Goal: Check status

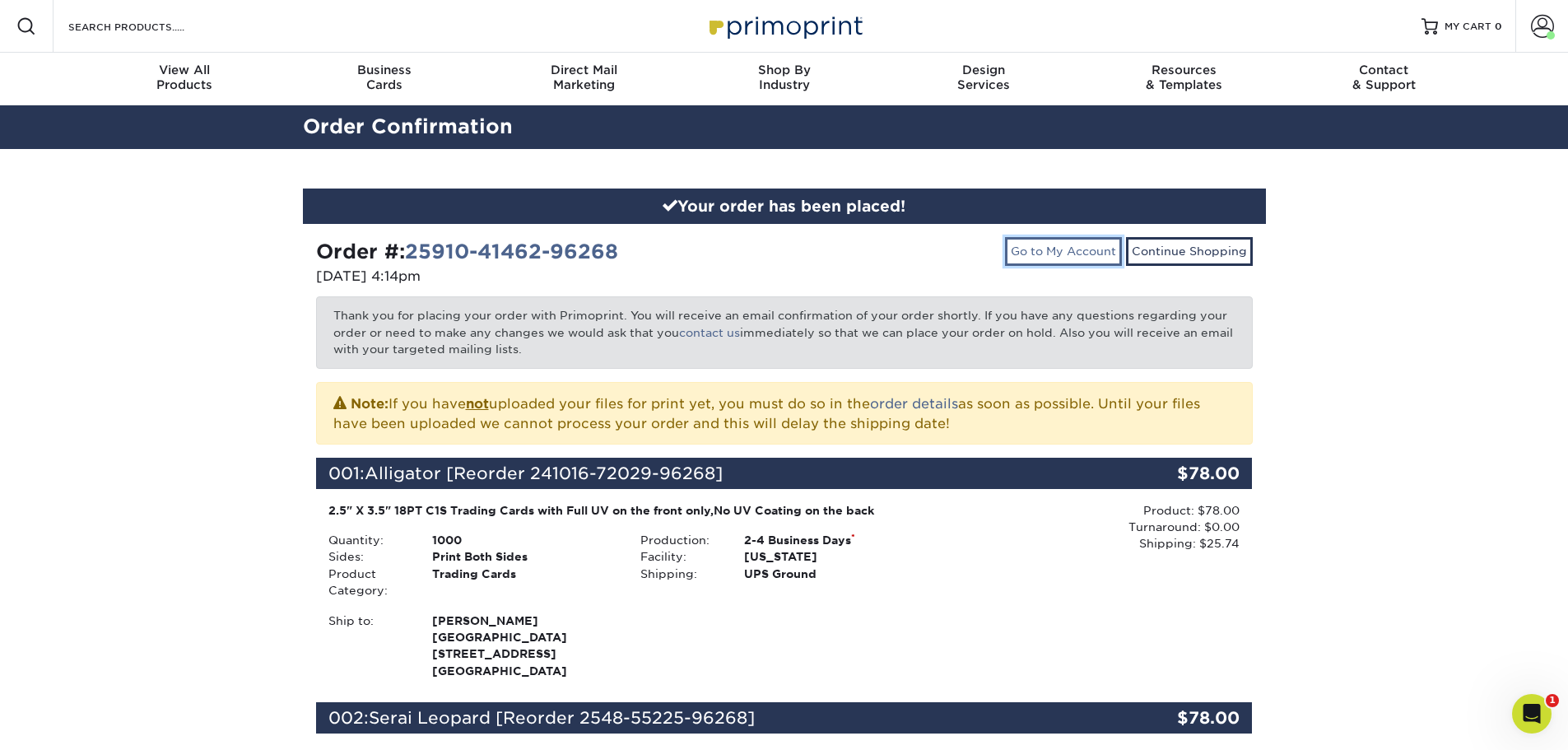
click at [1049, 245] on link "Go to My Account" at bounding box center [1063, 251] width 117 height 28
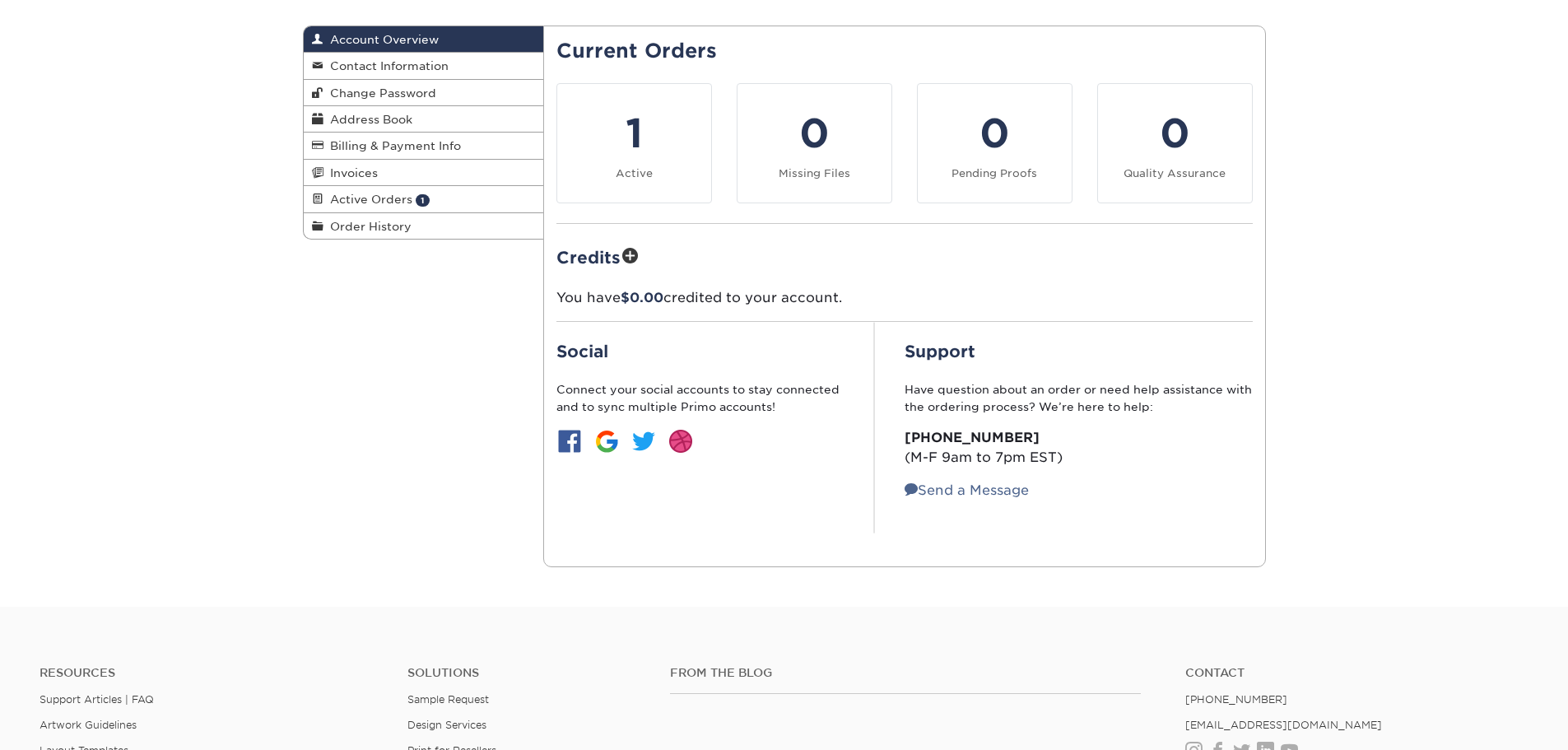
scroll to position [164, 0]
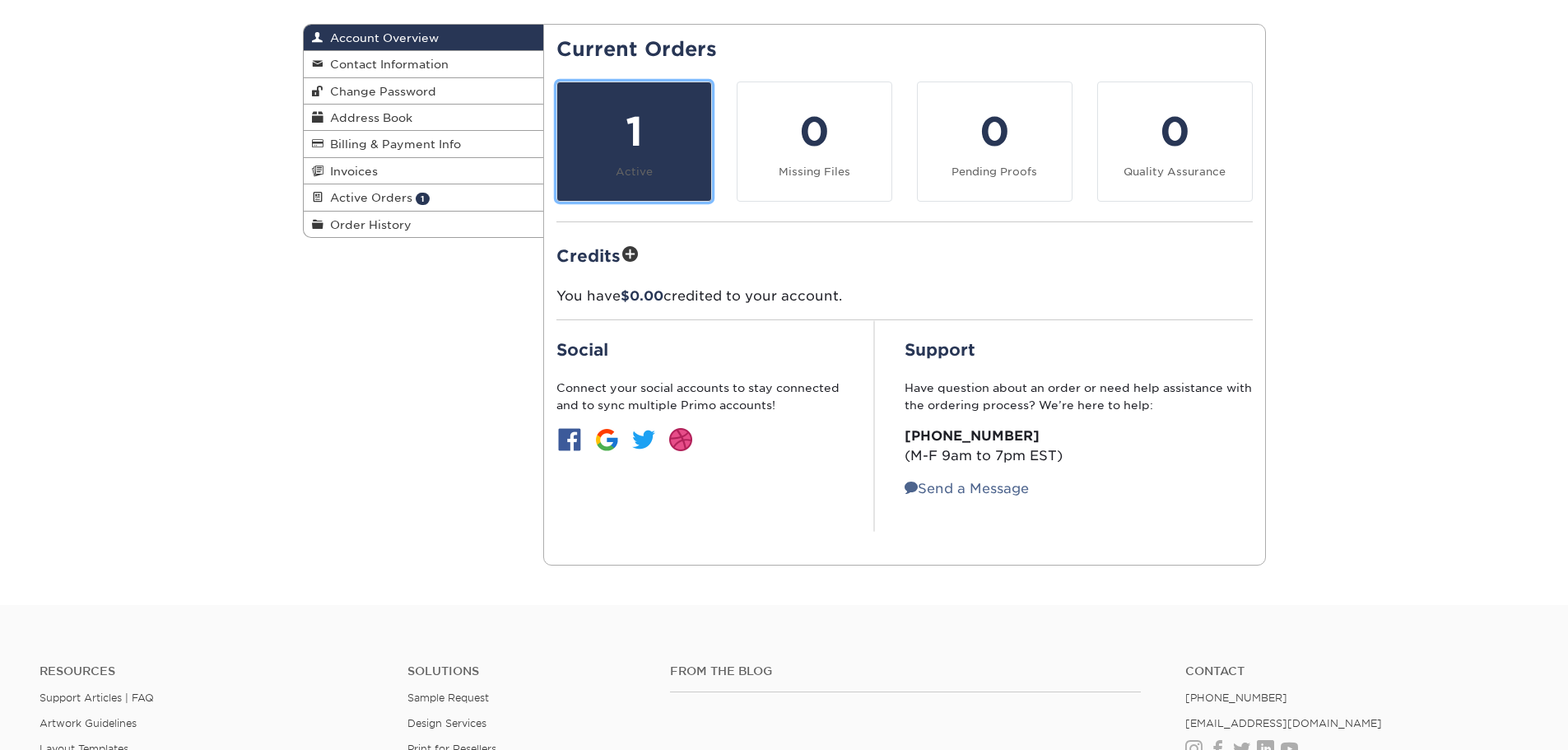
click at [656, 167] on link "1 Active" at bounding box center [634, 142] width 155 height 121
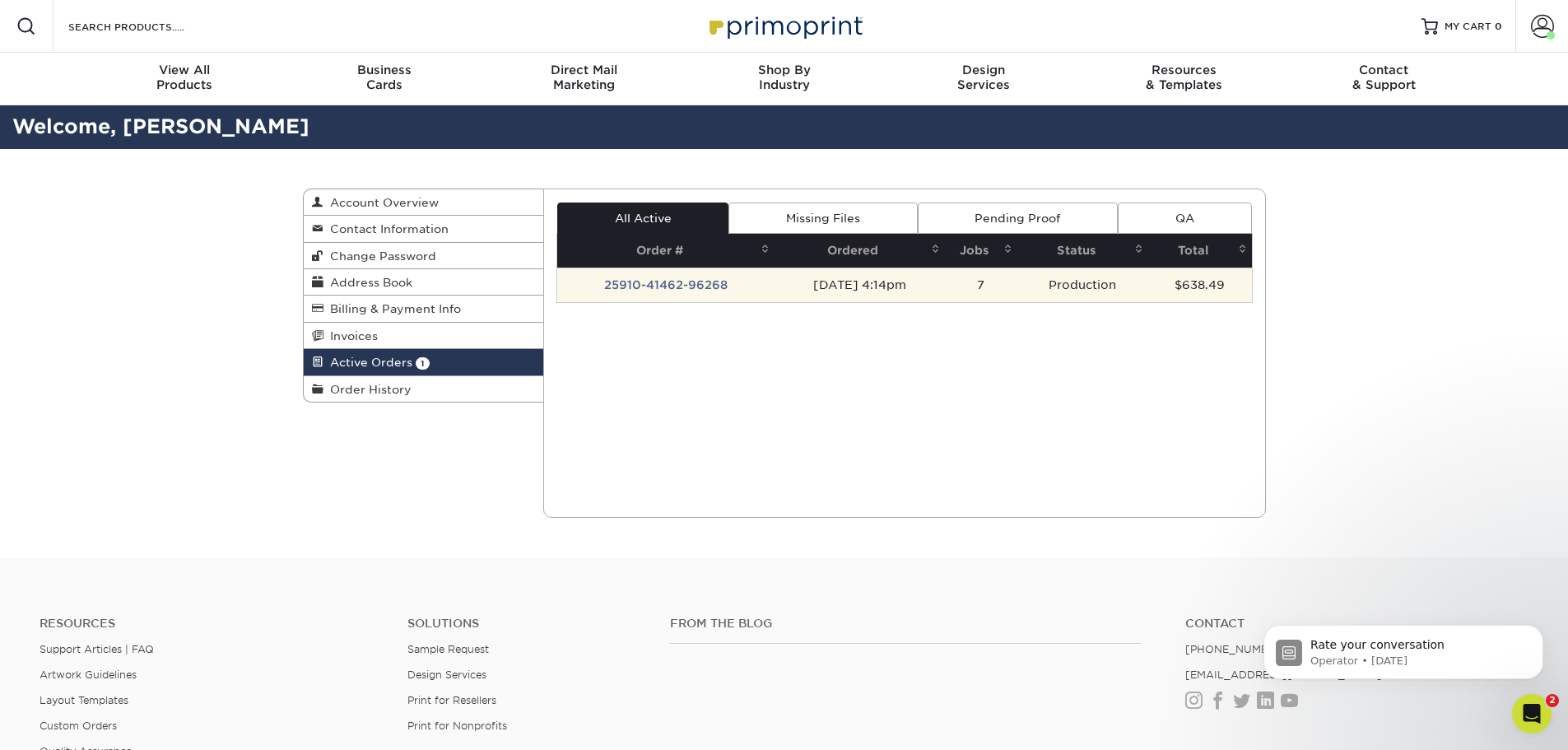
click at [650, 286] on td "25910-41462-96268" at bounding box center [666, 285] width 217 height 35
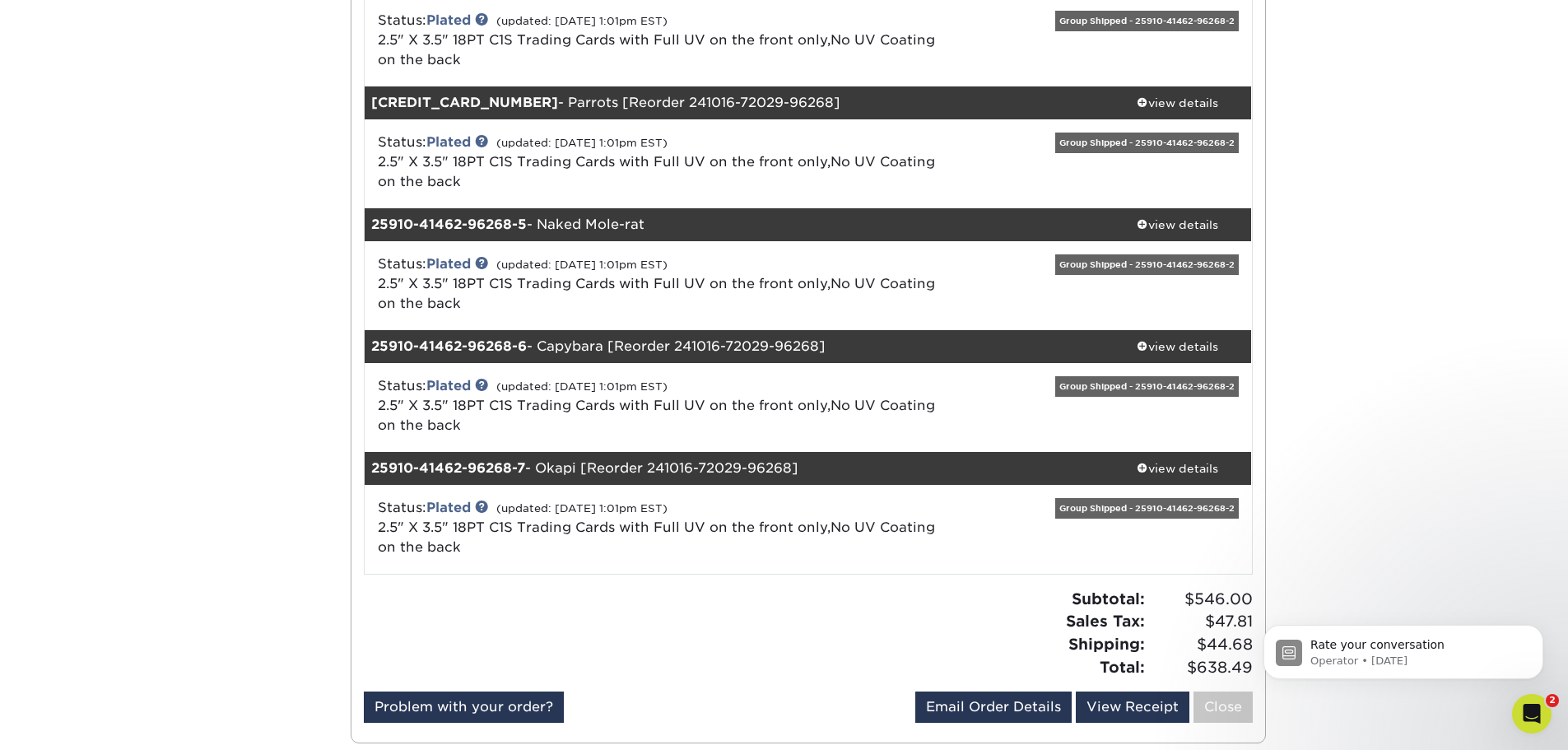
scroll to position [577, 0]
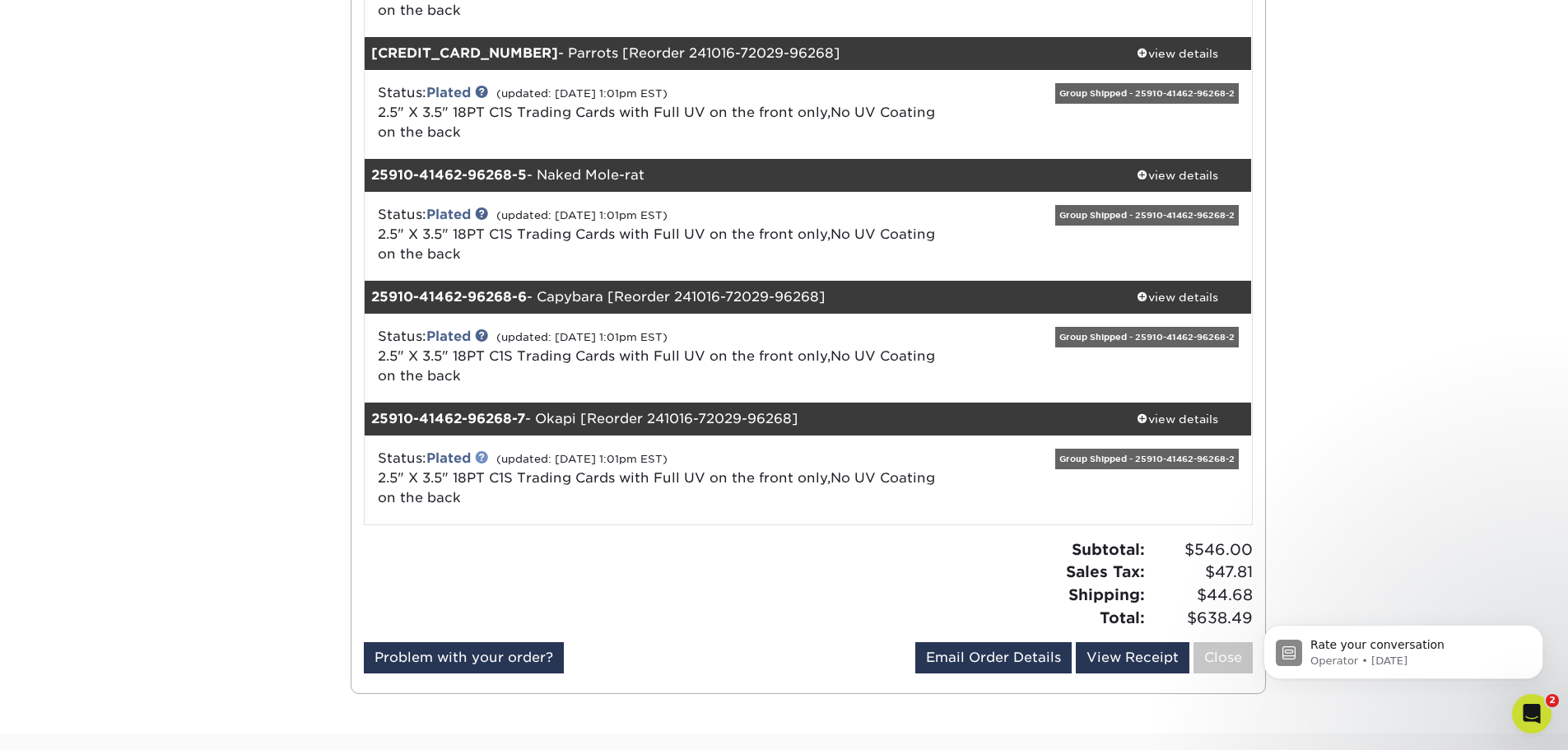
click at [484, 455] on link at bounding box center [481, 457] width 13 height 13
